Goal: Navigation & Orientation: Find specific page/section

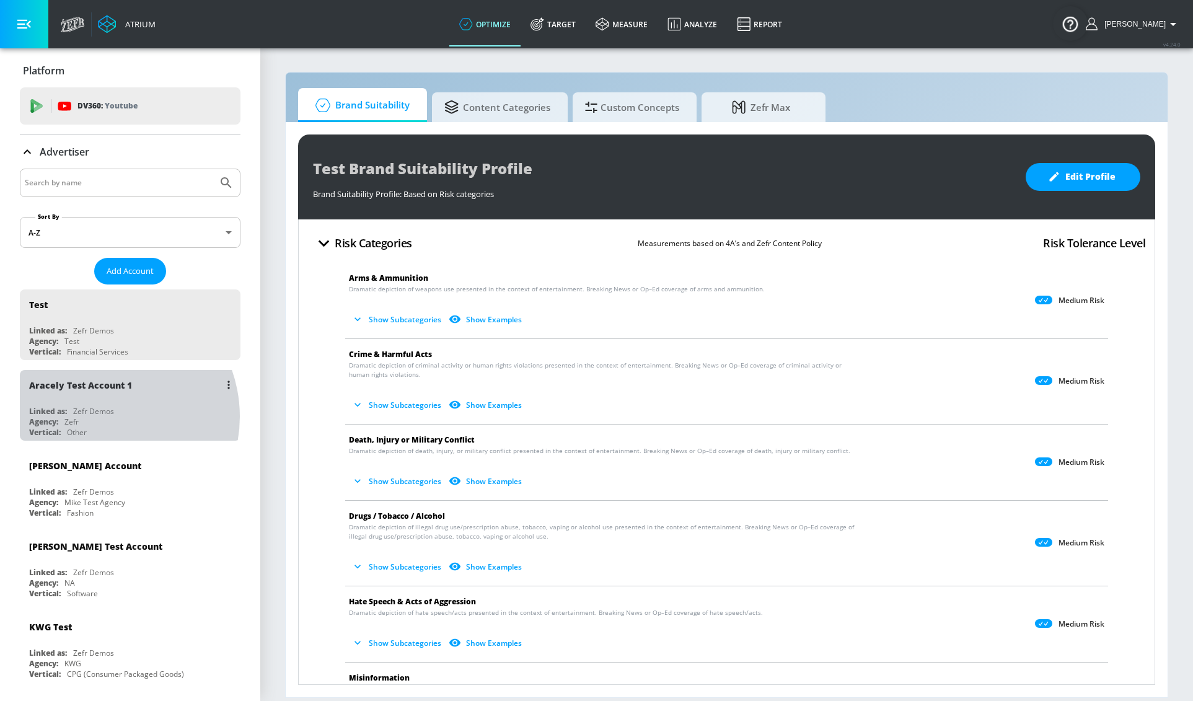
click at [100, 417] on div "Agency: Zefr" at bounding box center [133, 422] width 208 height 11
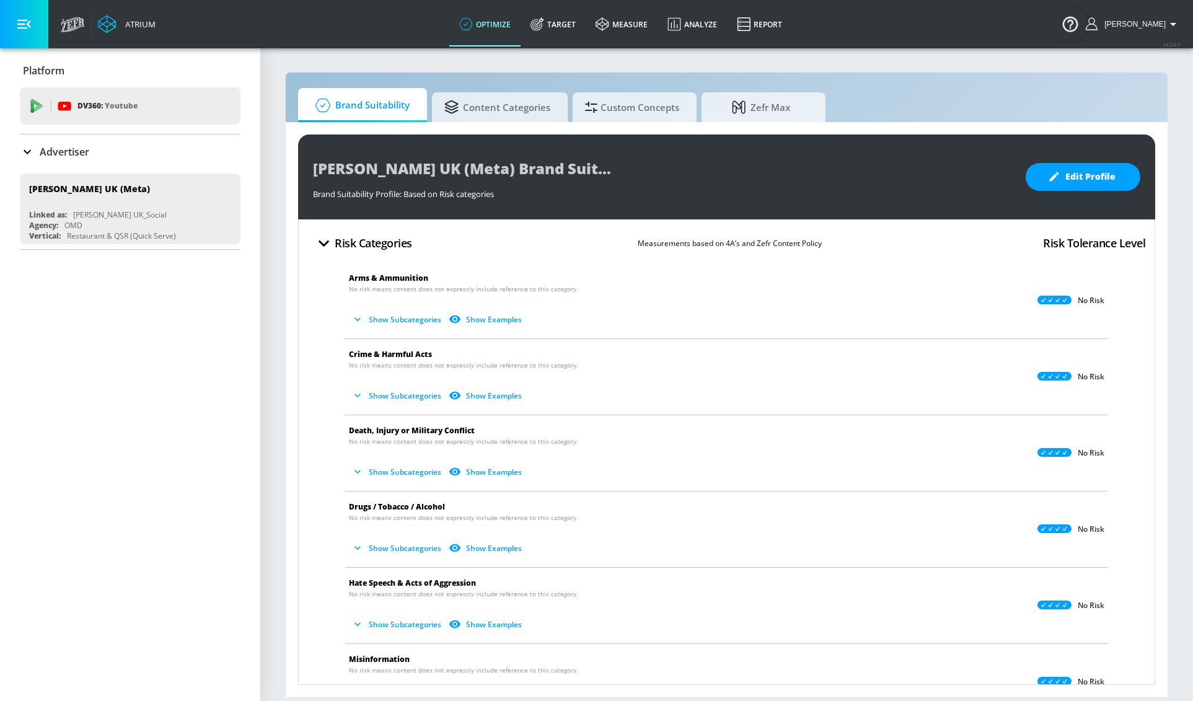
click at [407, 324] on button "Show Subcategories" at bounding box center [397, 319] width 97 height 20
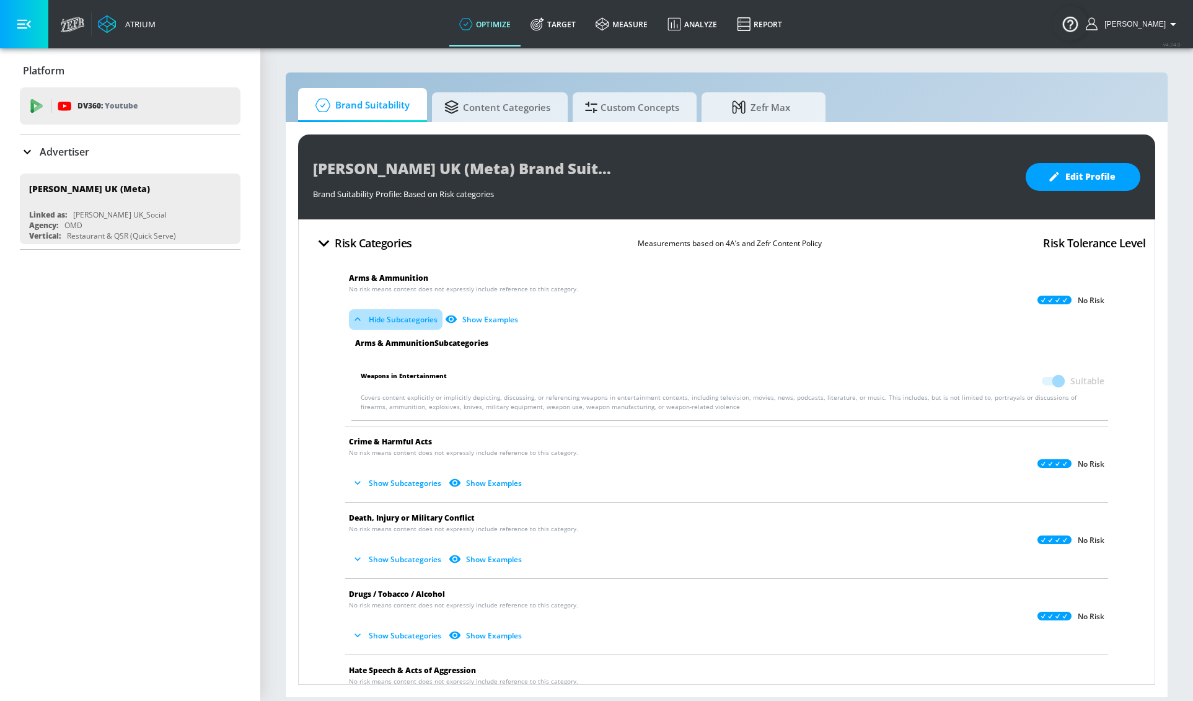
click at [407, 324] on button "Hide Subcategories" at bounding box center [396, 319] width 94 height 20
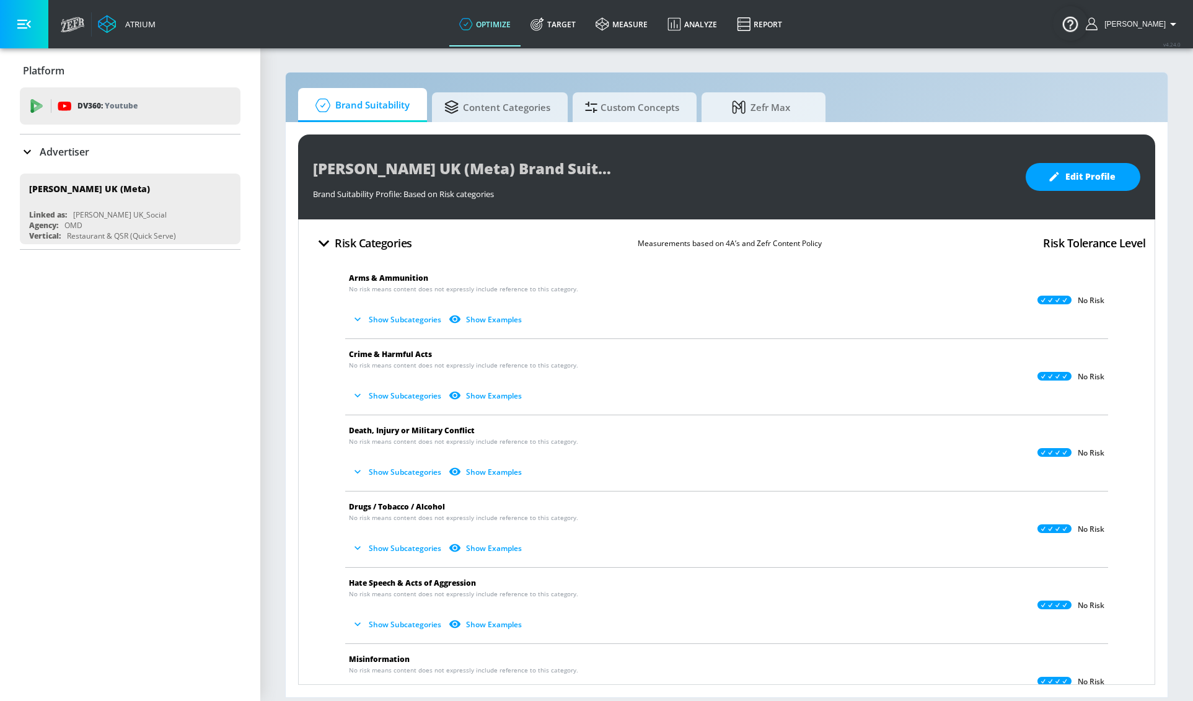
click at [483, 319] on button "Show Examples" at bounding box center [486, 319] width 81 height 20
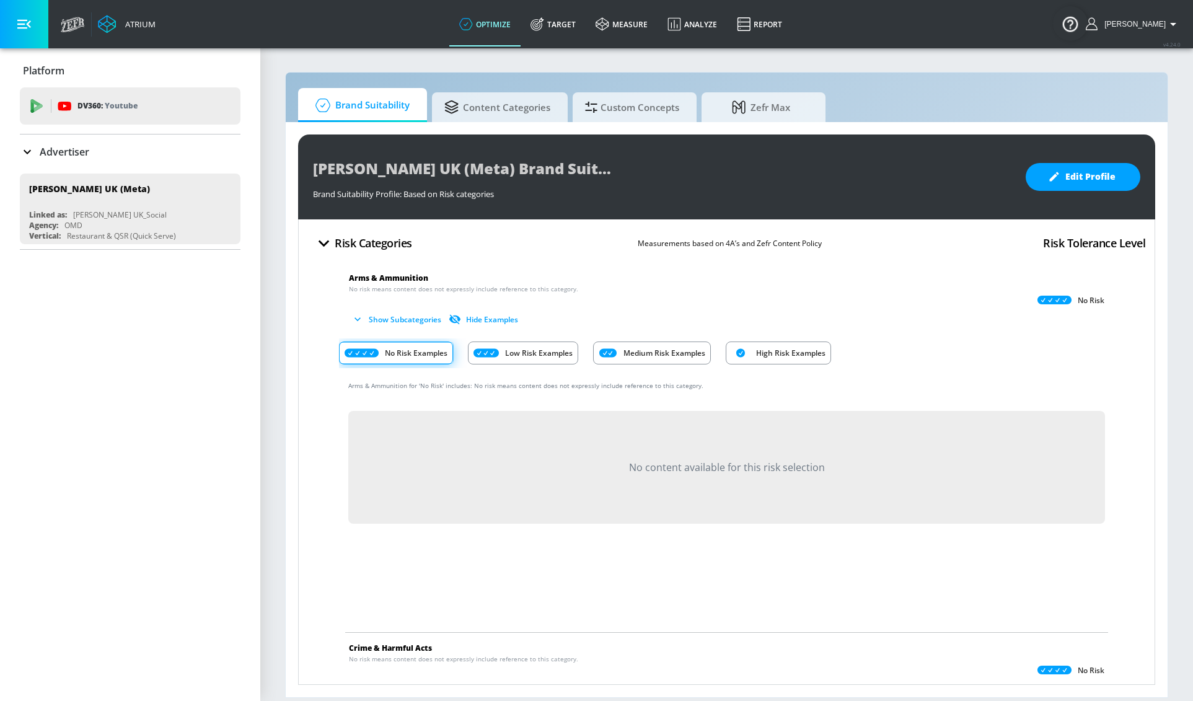
click at [483, 319] on button "Hide Examples" at bounding box center [484, 319] width 77 height 20
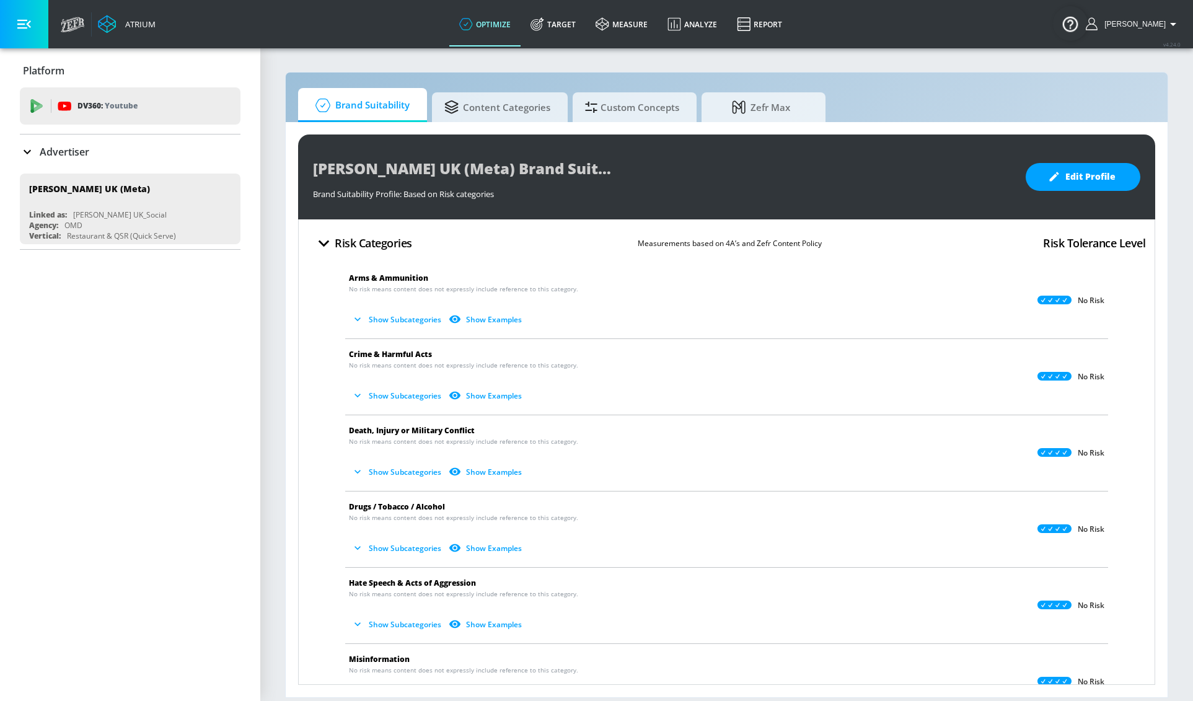
click at [423, 319] on button "Show Subcategories" at bounding box center [397, 319] width 97 height 20
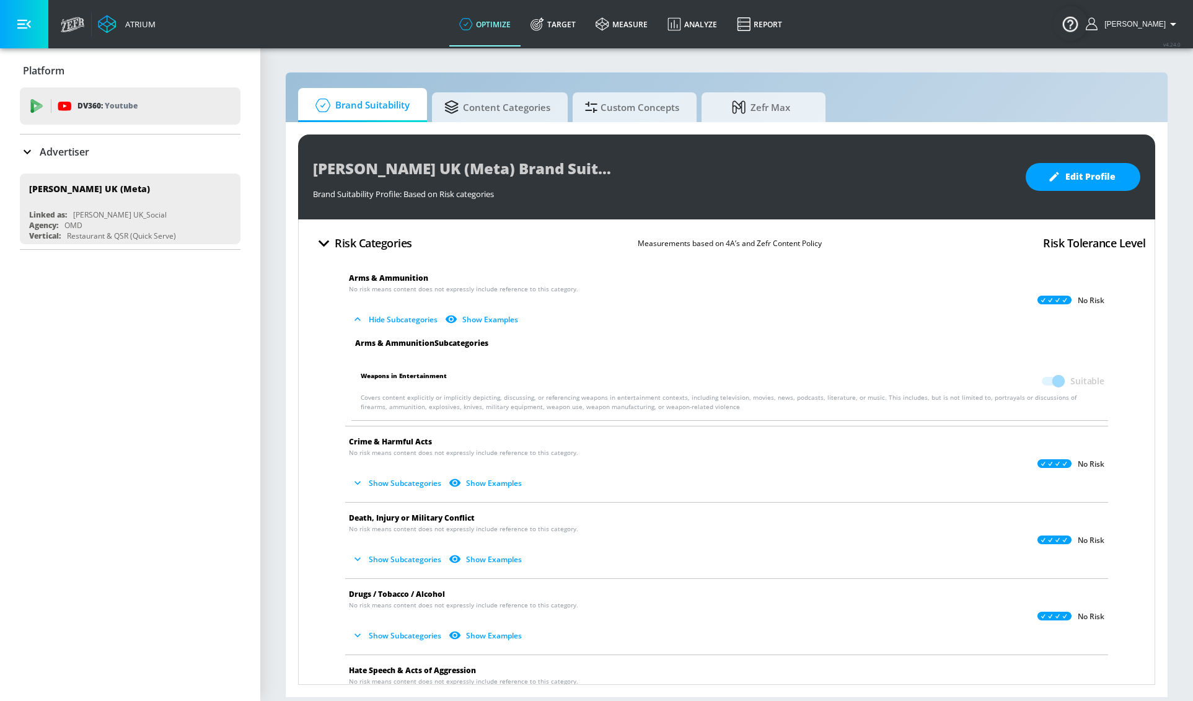
click at [423, 319] on button "Hide Subcategories" at bounding box center [396, 319] width 94 height 20
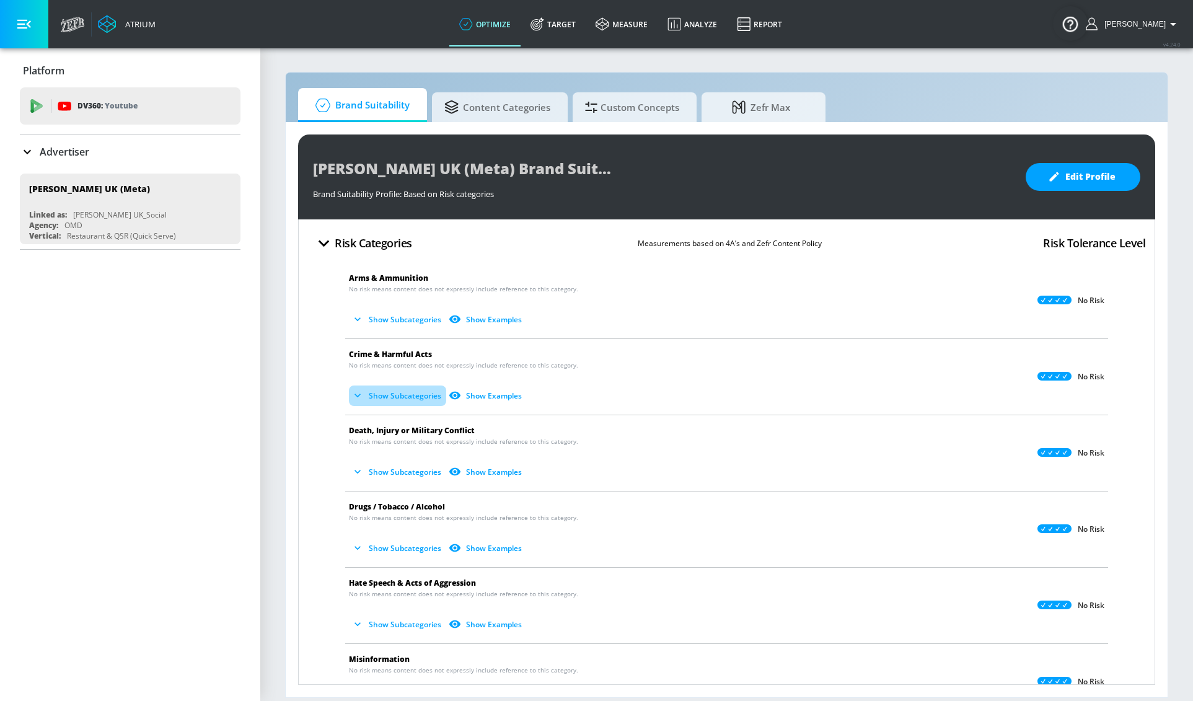
click at [401, 397] on button "Show Subcategories" at bounding box center [397, 396] width 97 height 20
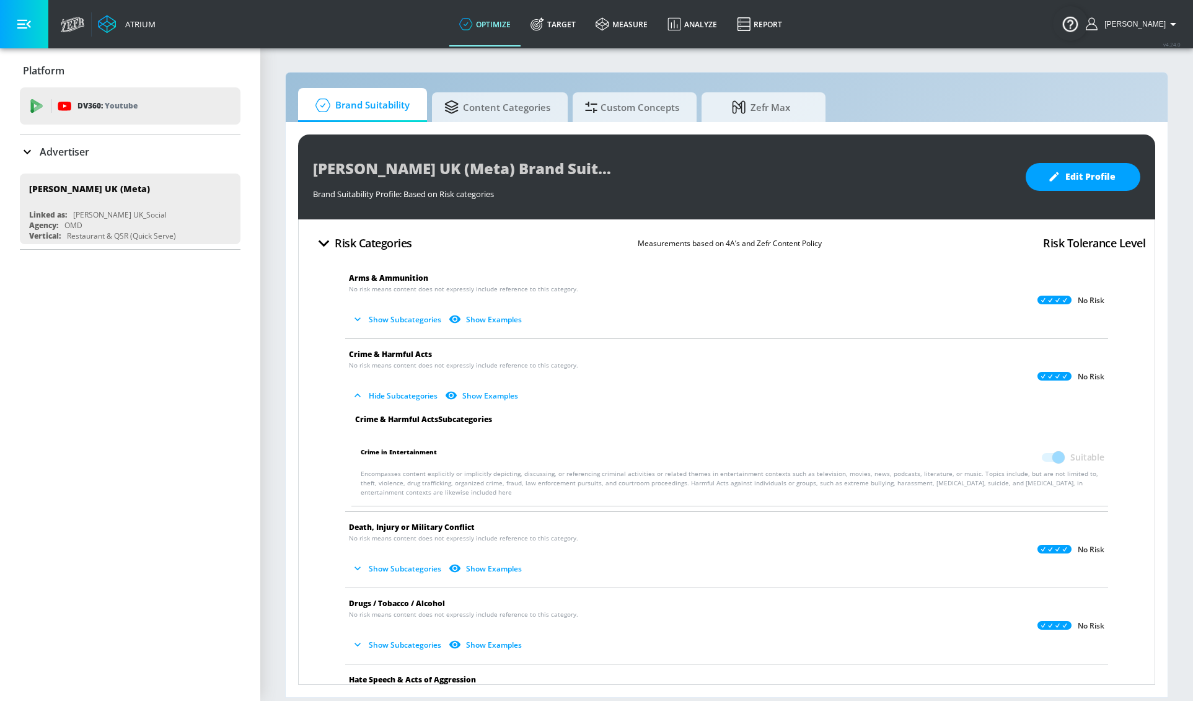
click at [412, 390] on button "Hide Subcategories" at bounding box center [396, 396] width 94 height 20
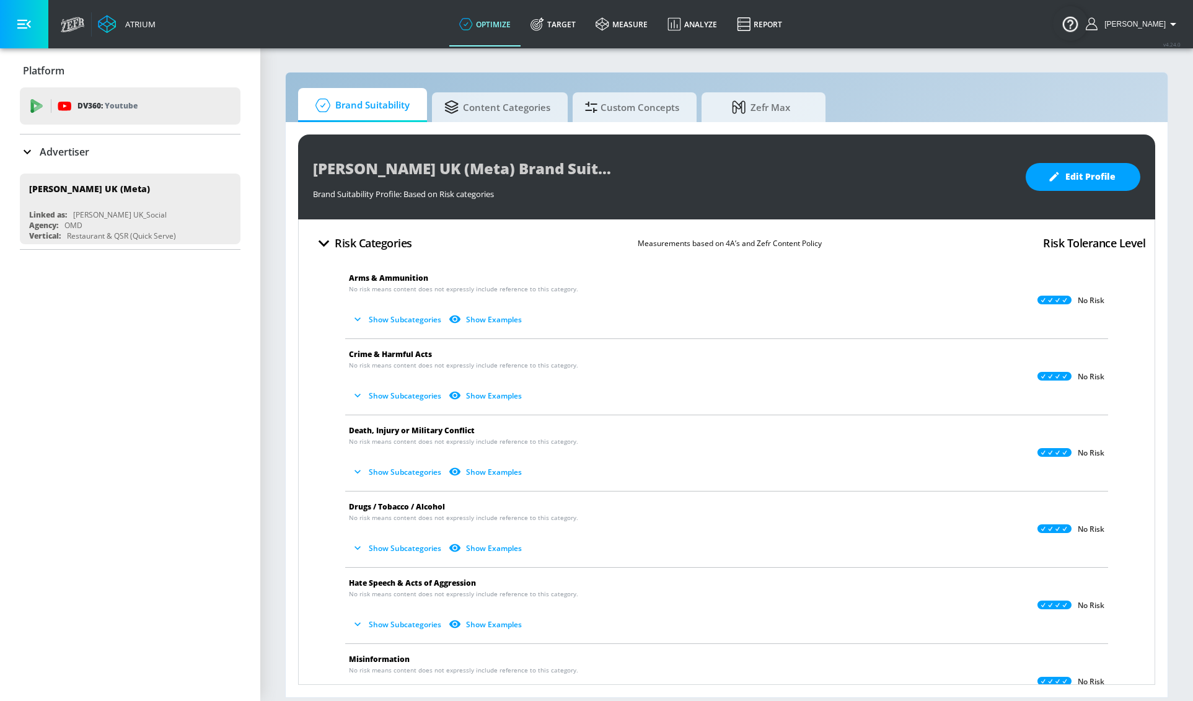
click at [941, 61] on section "Brand Suitability Content Categories Custom Concepts Zefr [PERSON_NAME] [GEOGRA…" at bounding box center [726, 374] width 933 height 654
